Goal: Information Seeking & Learning: Learn about a topic

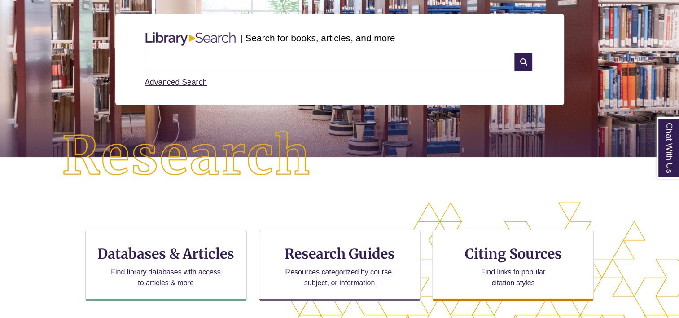
scroll to position [180, 0]
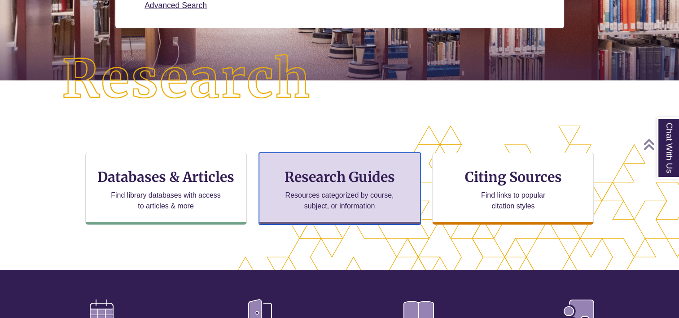
click at [372, 179] on h3 "Research Guides" at bounding box center [340, 176] width 146 height 17
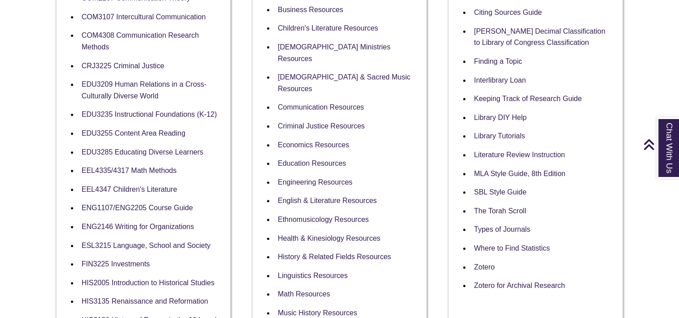
scroll to position [314, 0]
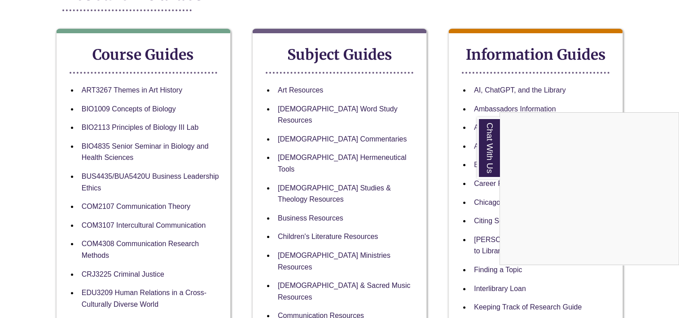
scroll to position [0, 0]
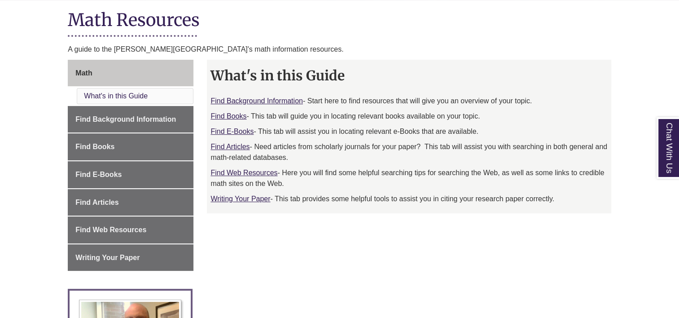
scroll to position [225, 0]
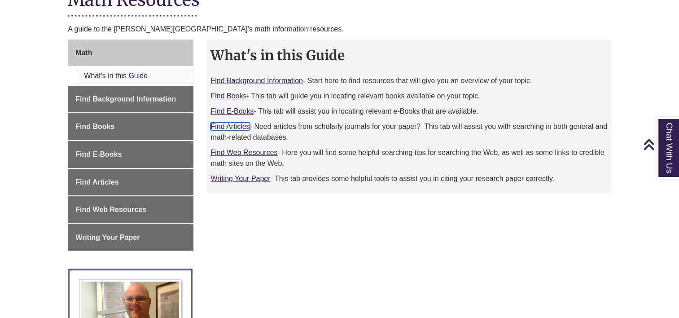
click at [237, 126] on link "Find Articles" at bounding box center [230, 127] width 39 height 8
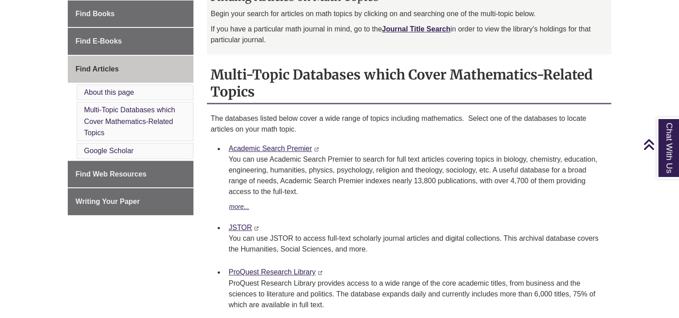
scroll to position [359, 0]
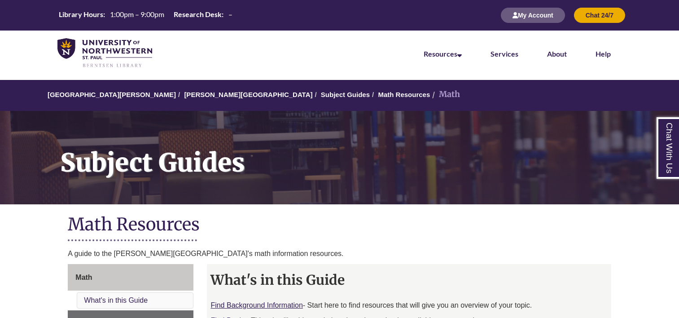
scroll to position [225, 0]
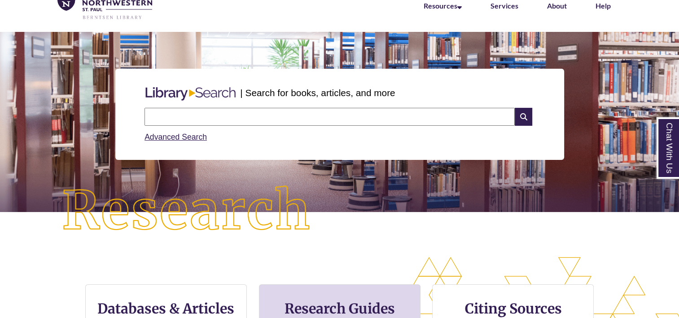
scroll to position [135, 0]
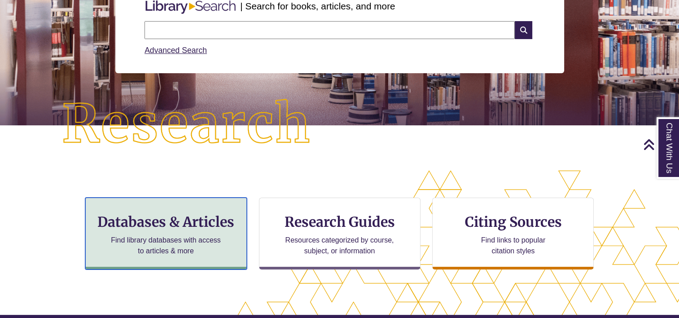
click at [185, 225] on h3 "Databases & Articles" at bounding box center [166, 221] width 146 height 17
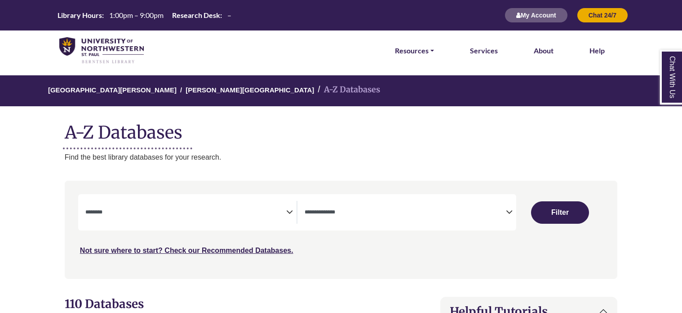
select select "Database Subject Filter"
select select "Database Types Filter"
click at [290, 214] on icon "Search filters" at bounding box center [289, 210] width 7 height 13
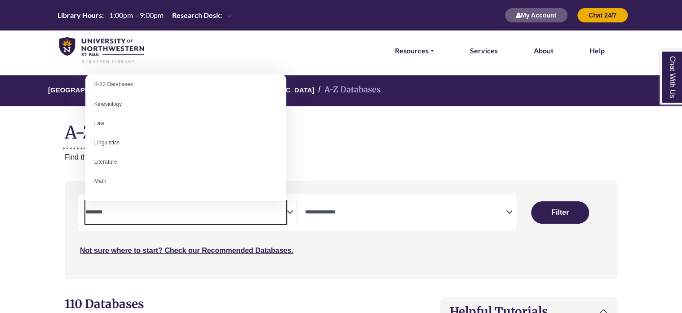
scroll to position [359, 0]
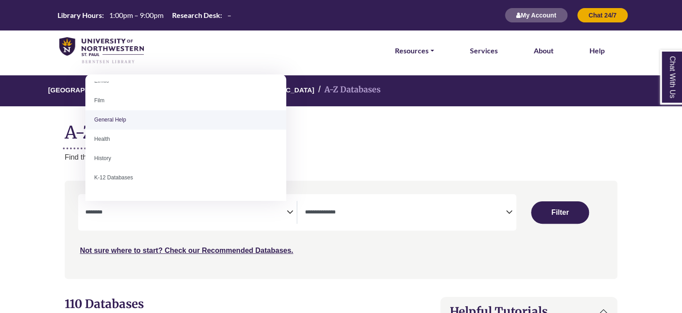
select select "*****"
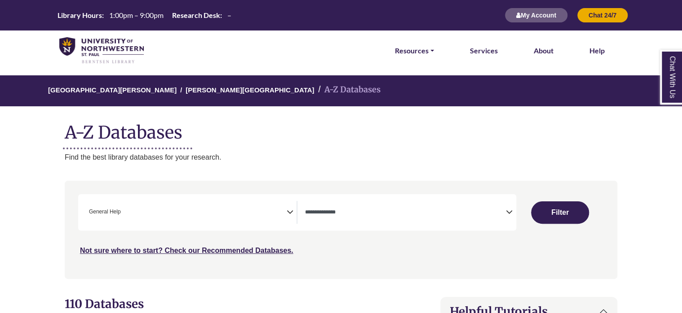
click at [507, 213] on icon "Search filters" at bounding box center [509, 210] width 7 height 13
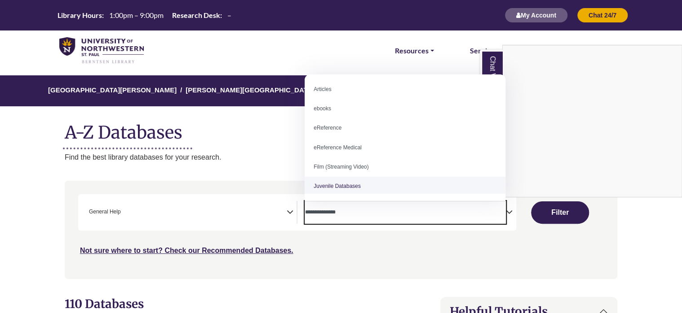
scroll to position [0, 0]
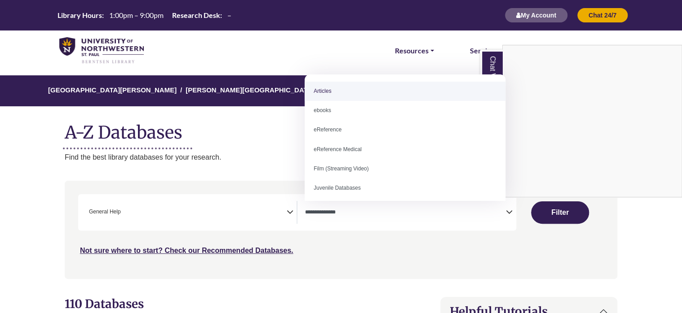
select select "*****"
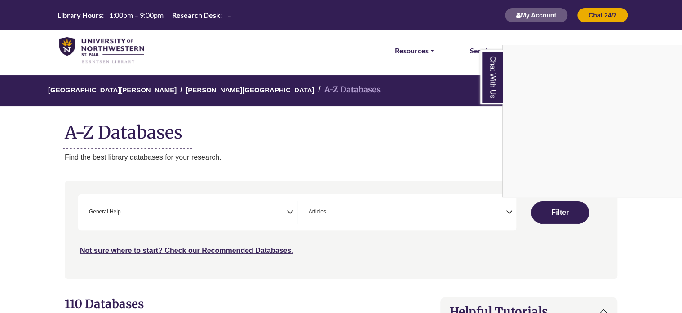
click at [550, 216] on div "Chat With Us" at bounding box center [341, 156] width 682 height 313
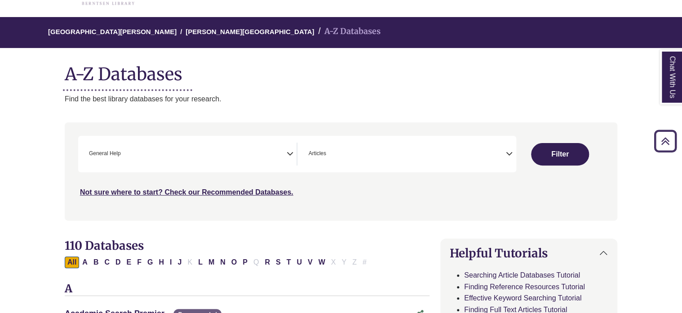
scroll to position [45, 0]
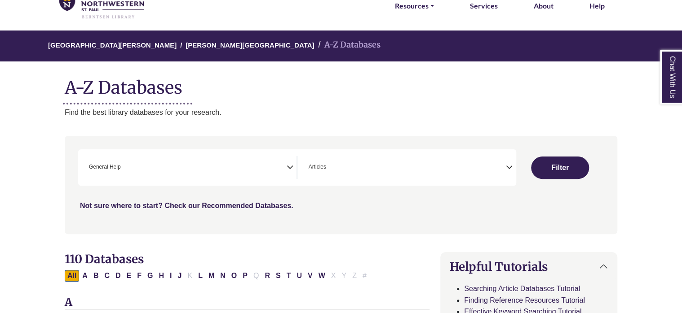
click at [198, 204] on link "Not sure where to start? Check our Recommended Databases." at bounding box center [186, 206] width 213 height 8
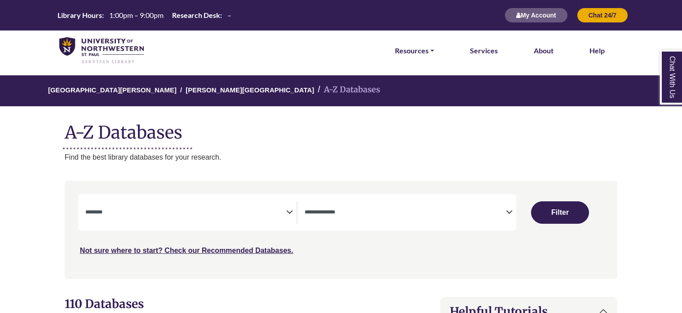
select select "Database Subject Filter"
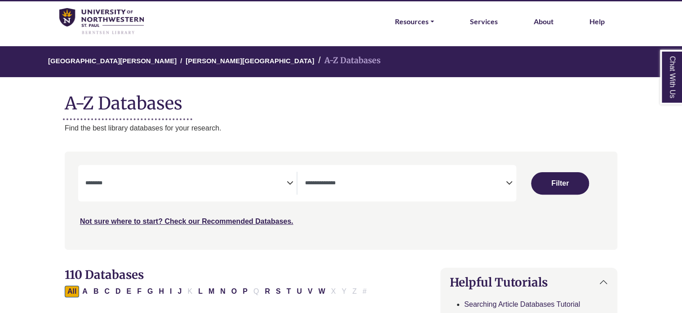
scroll to position [45, 0]
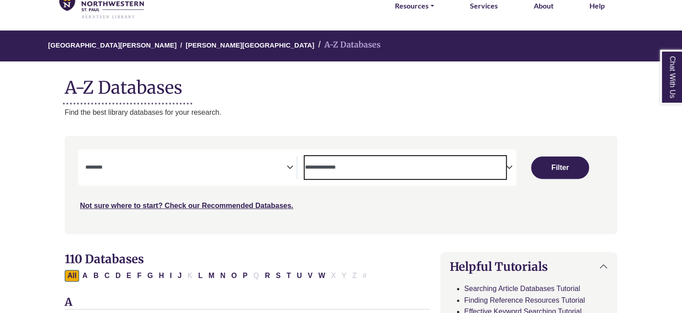
click at [505, 165] on textarea "Search" at bounding box center [404, 168] width 201 height 7
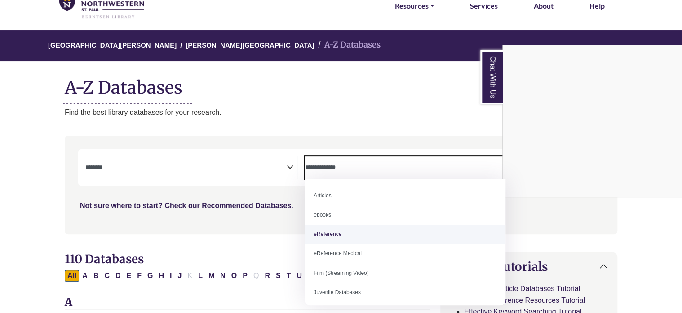
click at [621, 241] on div "Chat With Us" at bounding box center [341, 156] width 682 height 313
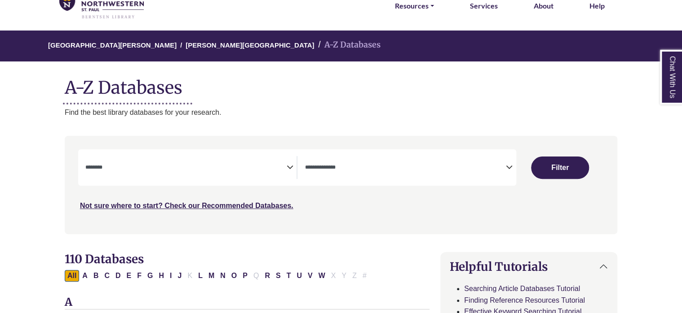
click at [508, 167] on icon "Search filters" at bounding box center [509, 165] width 7 height 13
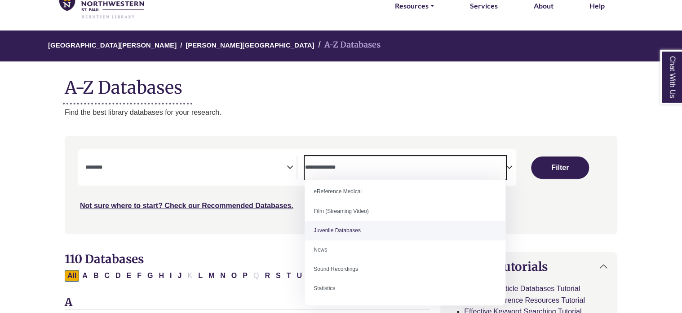
scroll to position [0, 0]
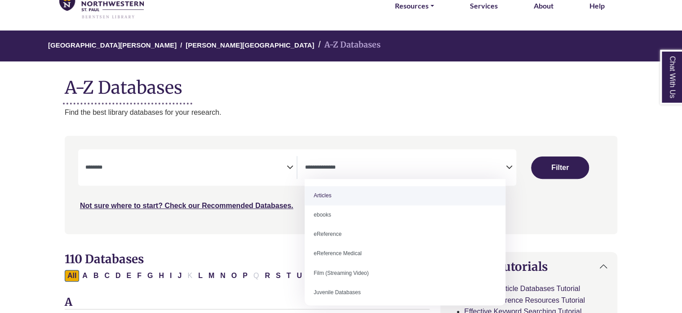
select select "*****"
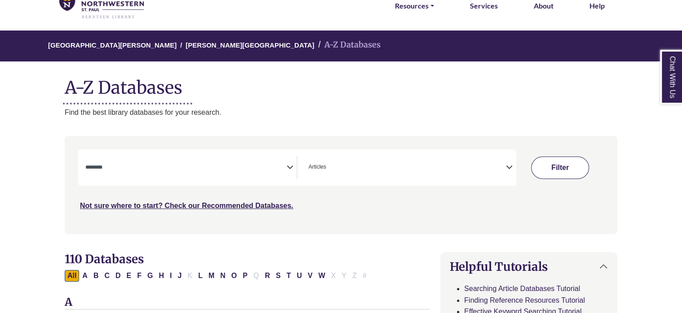
click at [565, 164] on button "Filter" at bounding box center [559, 168] width 57 height 22
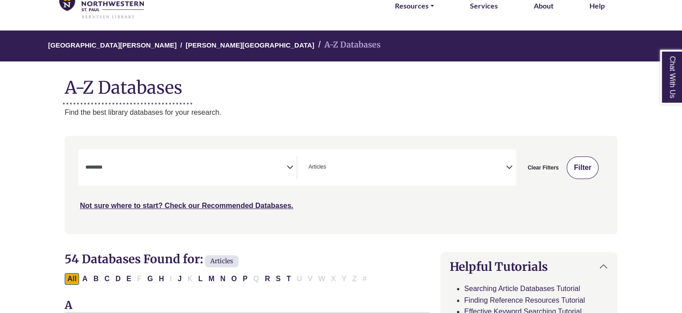
click at [578, 166] on button "Filter" at bounding box center [582, 168] width 32 height 22
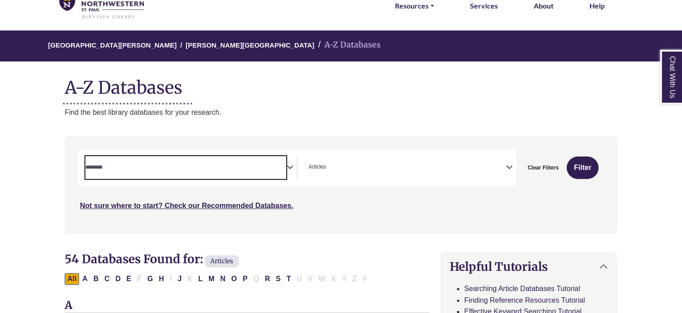
click at [283, 162] on span "Search filters" at bounding box center [185, 167] width 201 height 23
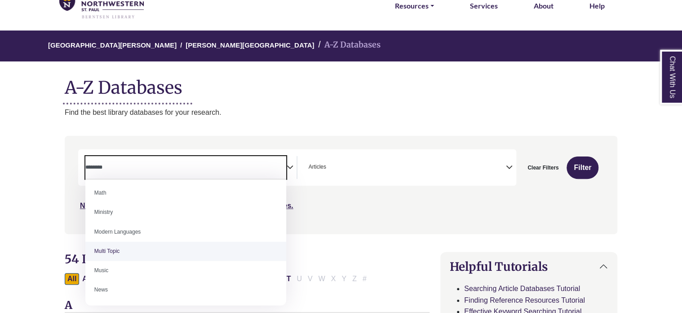
scroll to position [530, 0]
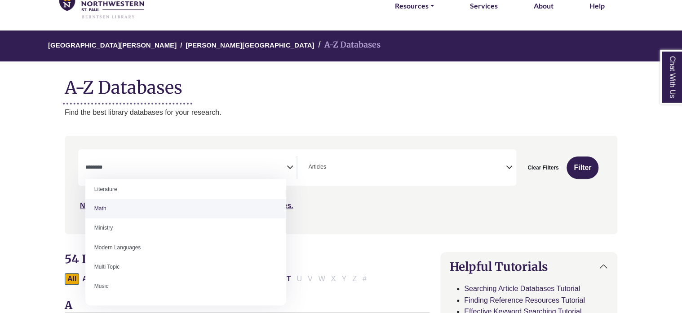
select select "*****"
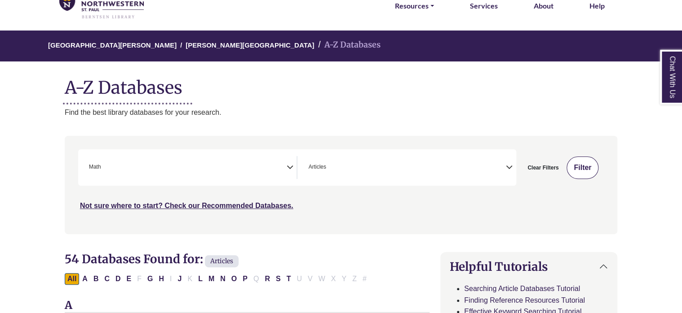
click at [578, 168] on button "Filter" at bounding box center [582, 168] width 32 height 22
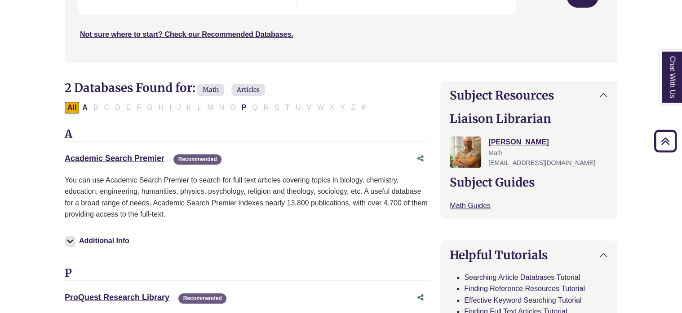
scroll to position [269, 0]
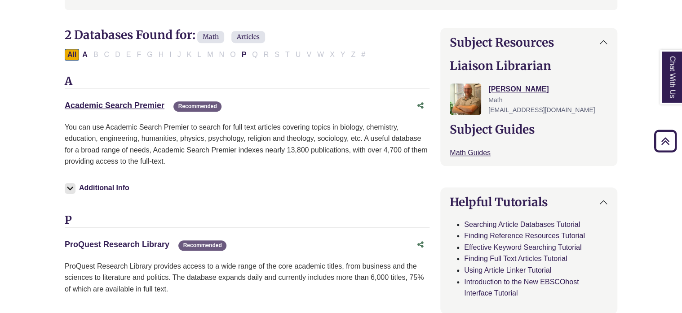
click at [103, 243] on link "ProQuest Research Library This link opens in a new window" at bounding box center [117, 244] width 105 height 9
